Goal: Transaction & Acquisition: Purchase product/service

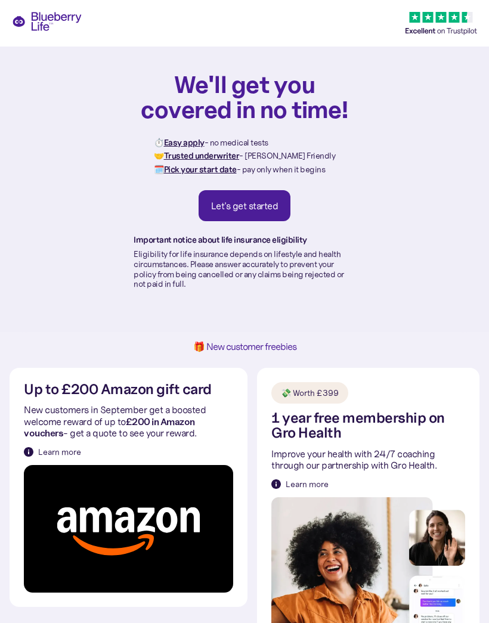
click at [236, 208] on div "Let's get started" at bounding box center [244, 206] width 67 height 12
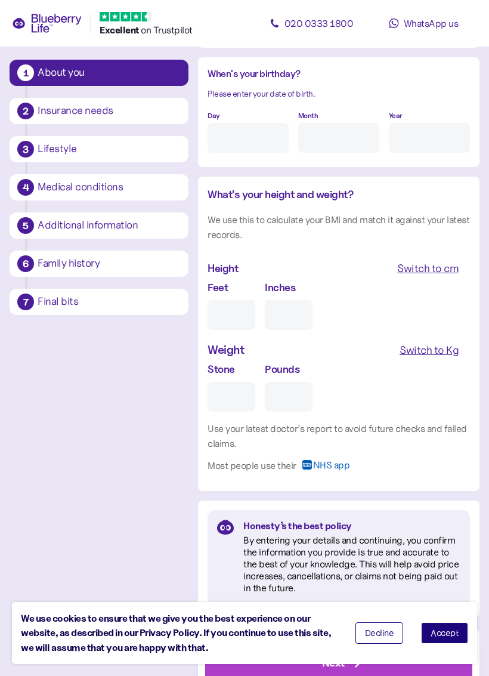
scroll to position [1089, 0]
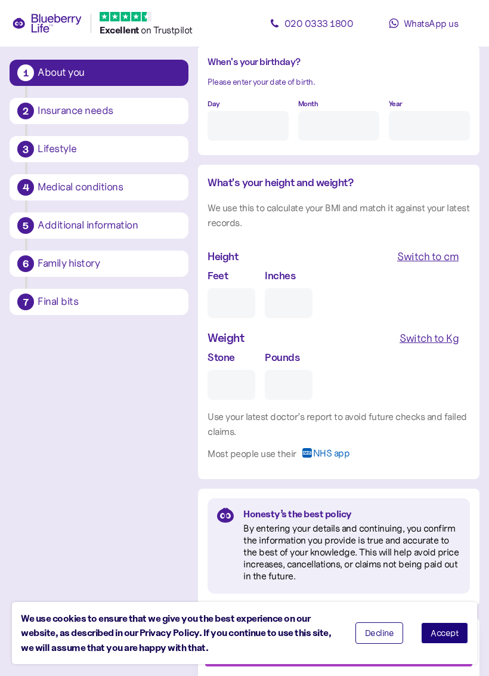
click at [47, 147] on div "Lifestyle" at bounding box center [109, 149] width 143 height 11
click at [57, 111] on div "Insurance needs" at bounding box center [109, 111] width 143 height 11
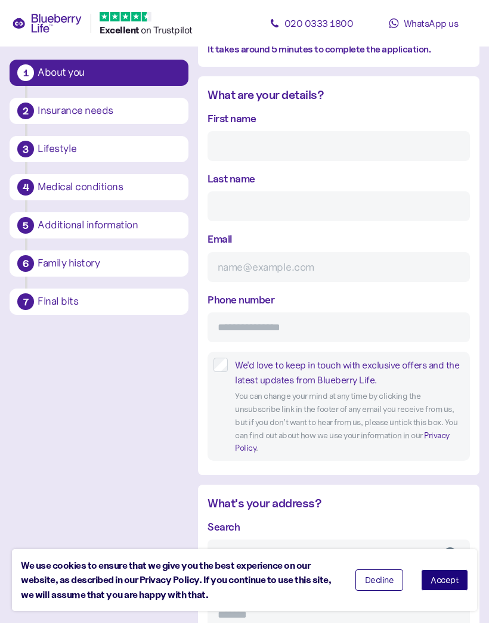
scroll to position [118, 0]
